Goal: Task Accomplishment & Management: Use online tool/utility

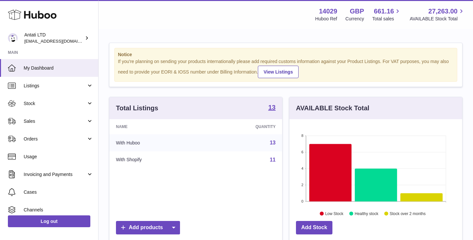
scroll to position [102, 173]
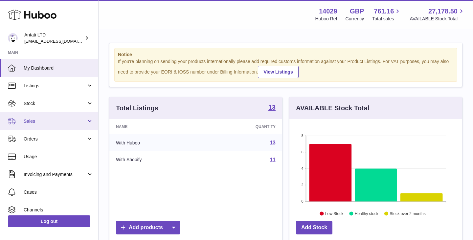
click at [72, 121] on span "Sales" at bounding box center [55, 121] width 63 height 6
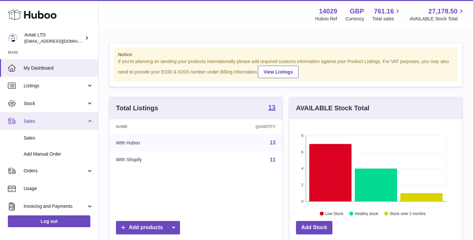
click at [56, 113] on link "Sales" at bounding box center [49, 121] width 98 height 18
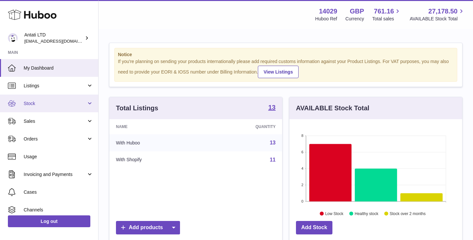
click at [63, 100] on link "Stock" at bounding box center [49, 104] width 98 height 18
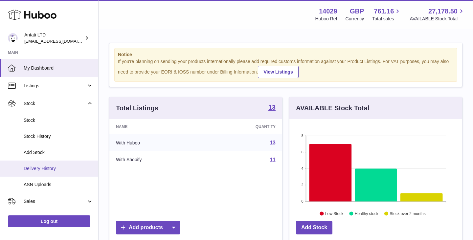
click at [48, 167] on span "Delivery History" at bounding box center [59, 168] width 70 height 6
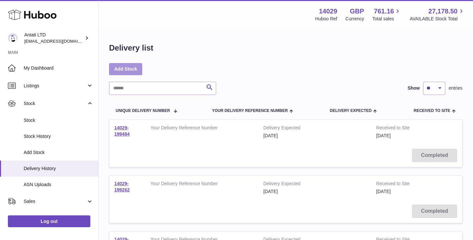
click at [133, 66] on link "Add Stock" at bounding box center [125, 69] width 33 height 12
